Goal: Information Seeking & Learning: Learn about a topic

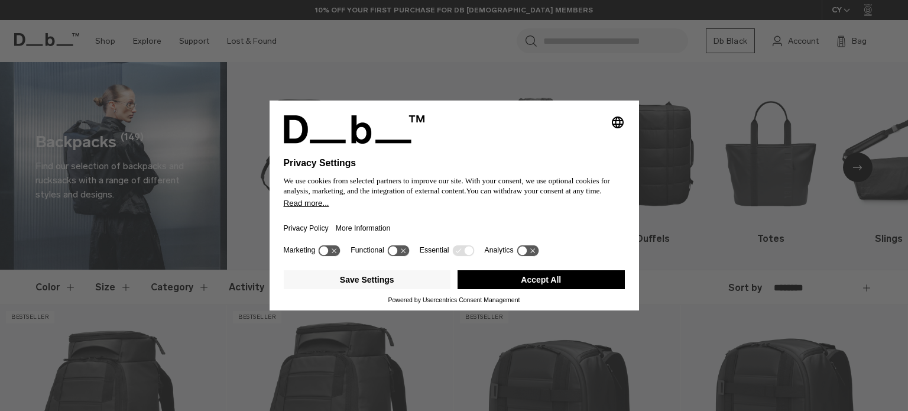
click at [906, 23] on div "Selecting an option will immediately change the language Privacy Settings We us…" at bounding box center [454, 205] width 908 height 411
click at [563, 277] on button "Accept All" at bounding box center [541, 279] width 167 height 19
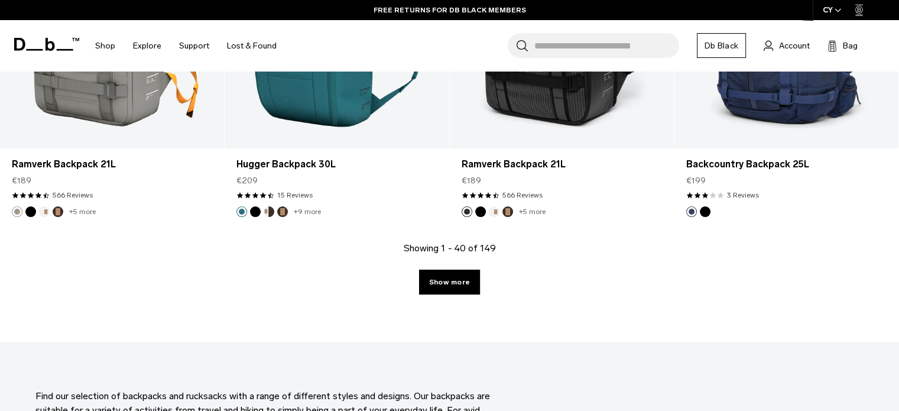
scroll to position [3487, 0]
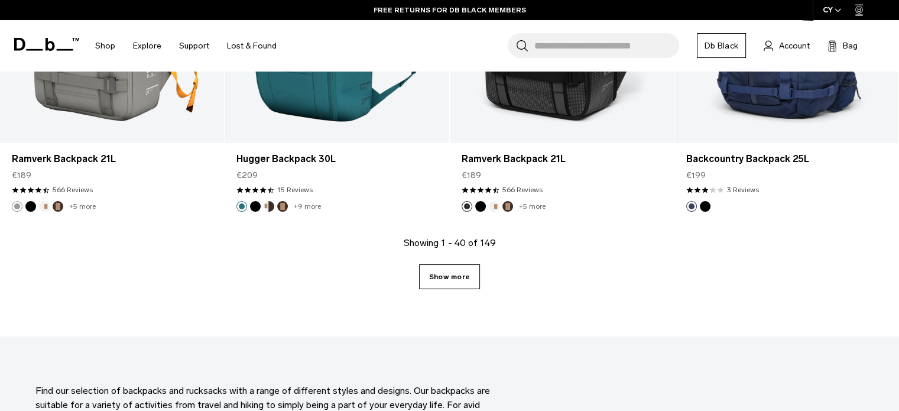
click at [437, 277] on link "Show more" at bounding box center [449, 276] width 61 height 25
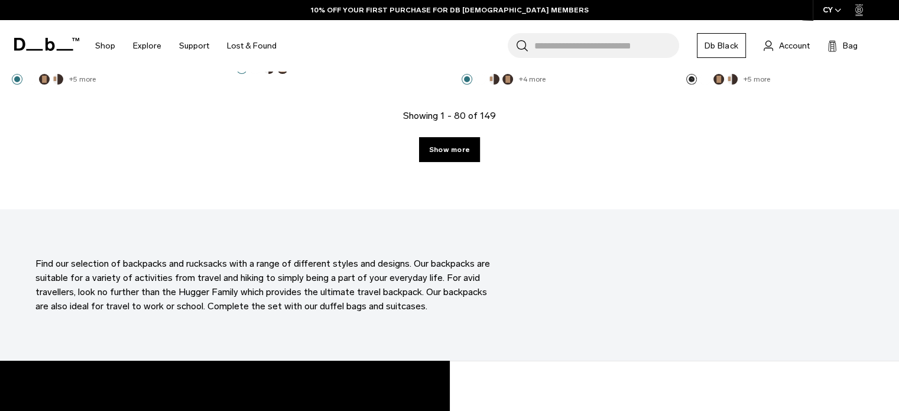
scroll to position [7041, 0]
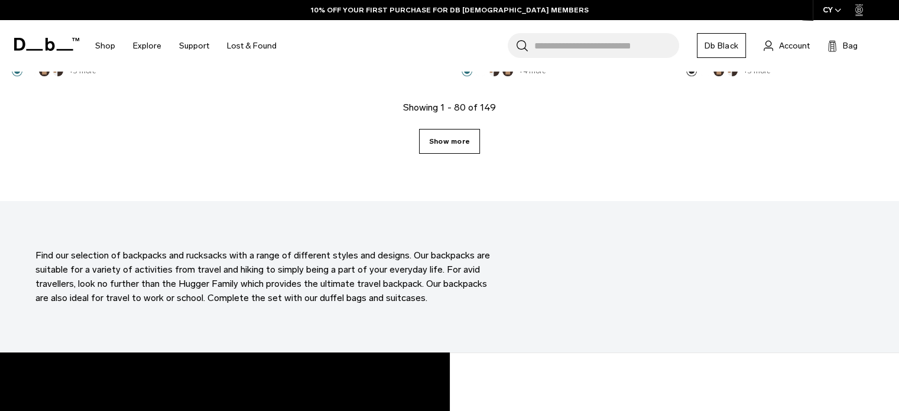
click at [454, 146] on link "Show more" at bounding box center [449, 141] width 61 height 25
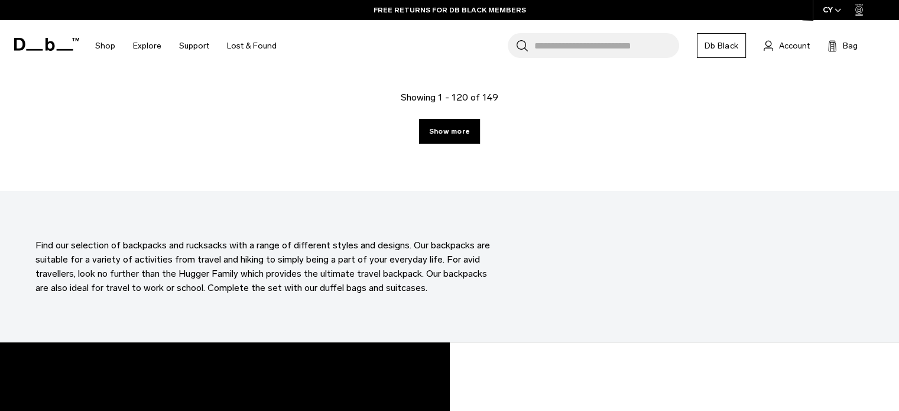
scroll to position [10478, 0]
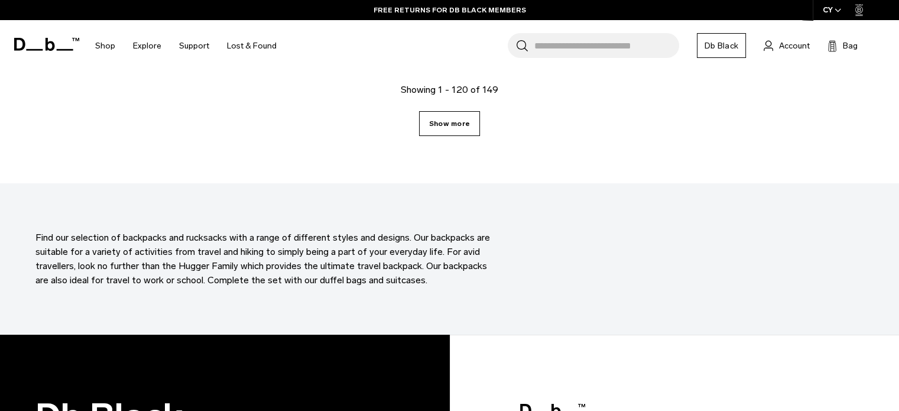
click at [456, 130] on link "Show more" at bounding box center [449, 123] width 61 height 25
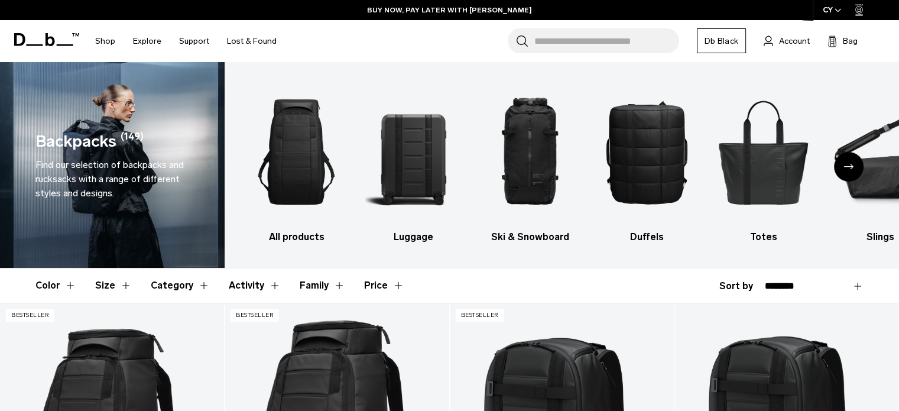
click at [333, 283] on button "Family" at bounding box center [323, 285] width 46 height 34
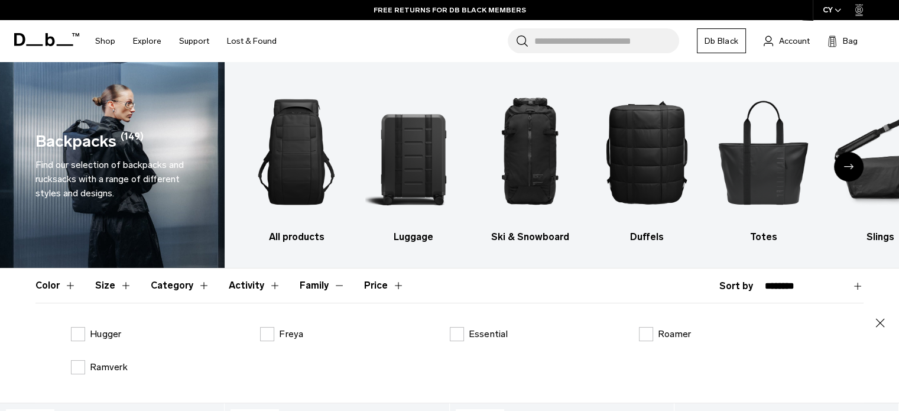
scroll to position [10478, 0]
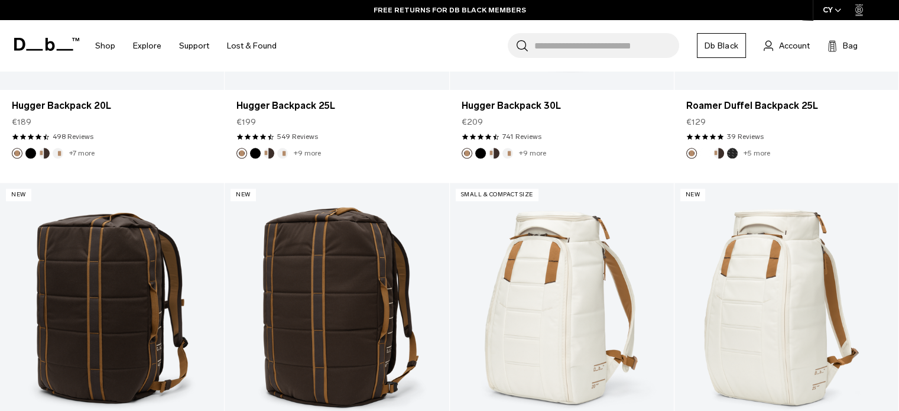
scroll to position [7041, 0]
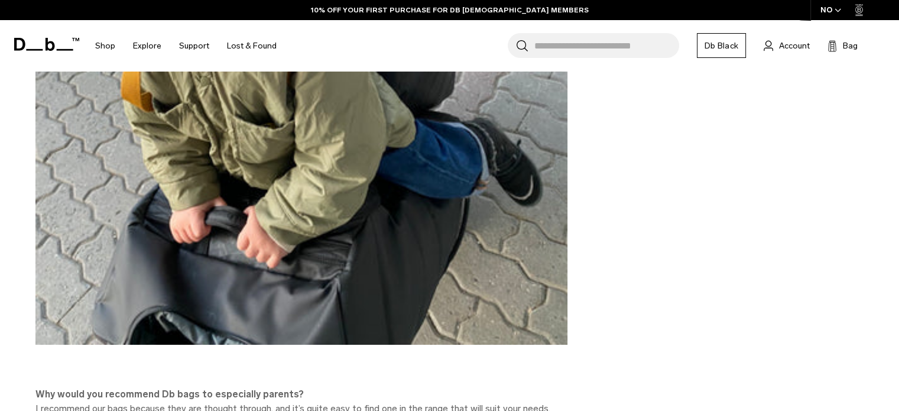
drag, startPoint x: 907, startPoint y: 34, endPoint x: 906, endPoint y: 256, distance: 221.7
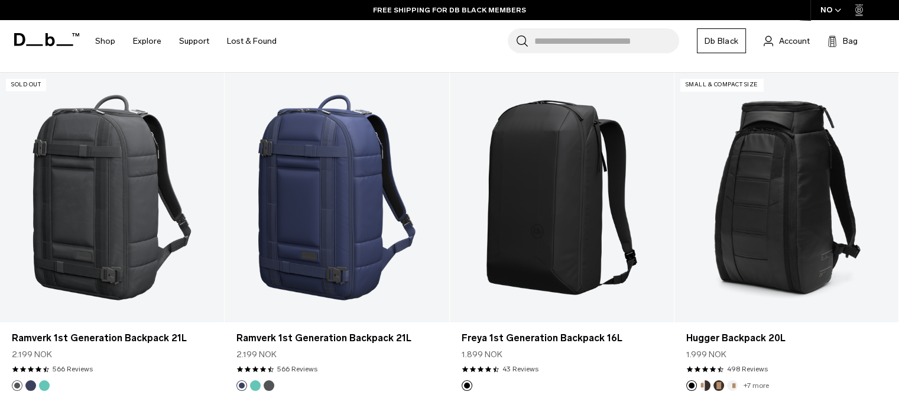
scroll to position [343, 0]
